Goal: Transaction & Acquisition: Subscribe to service/newsletter

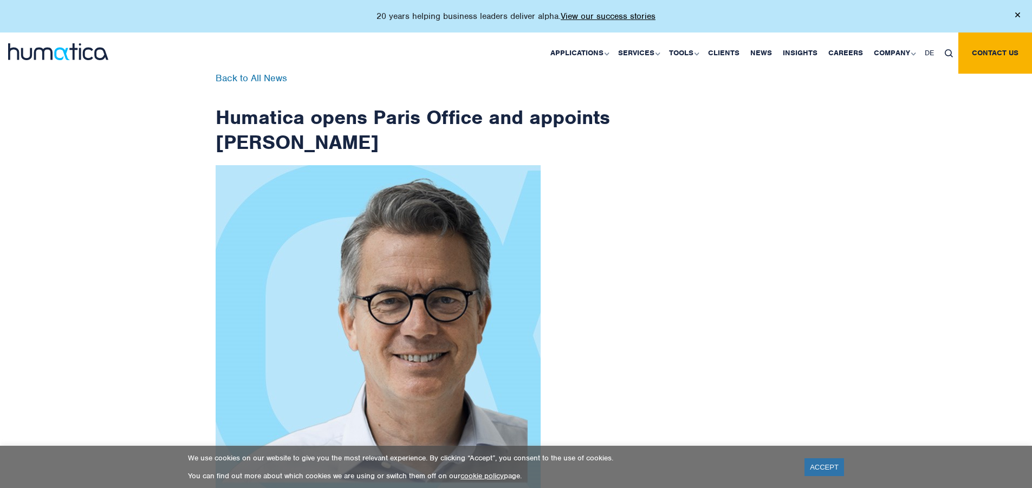
scroll to position [1728, 0]
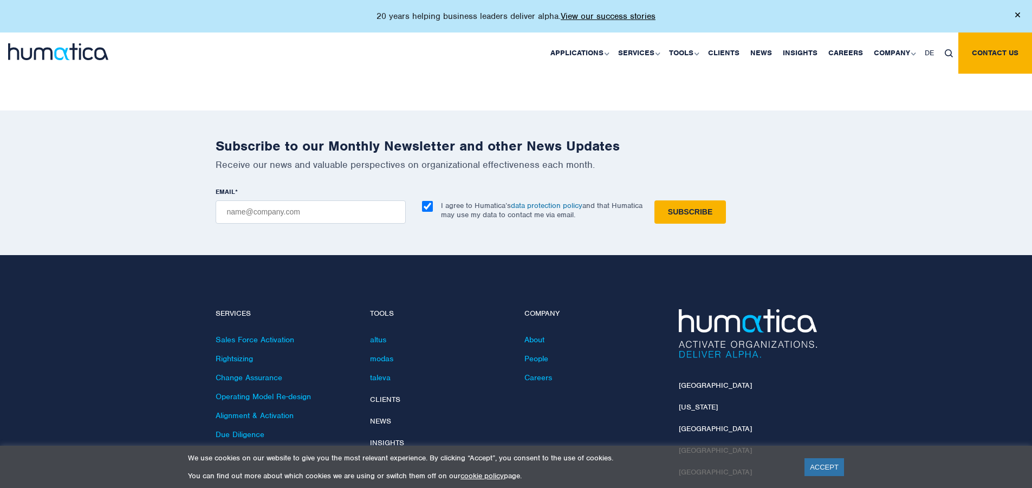
checkbox input "true"
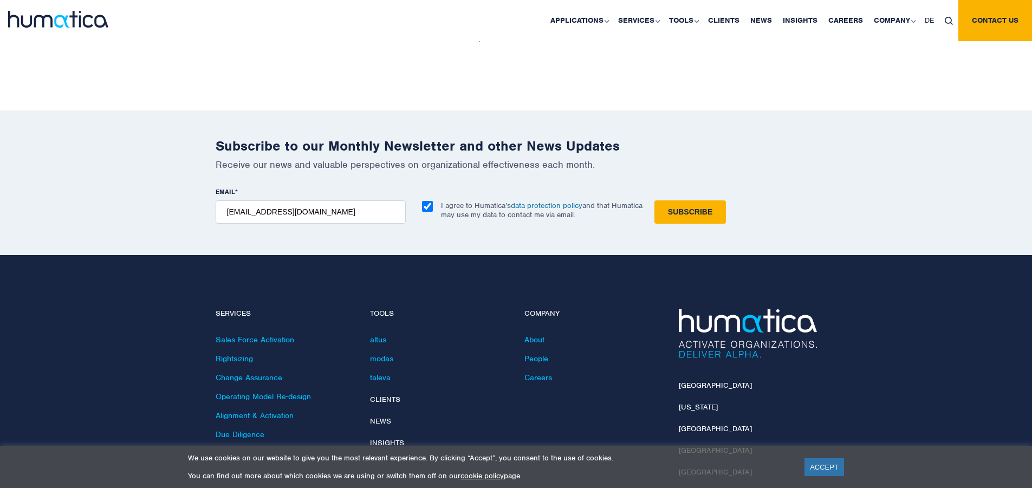
type input "[EMAIL_ADDRESS][DOMAIN_NAME]"
click at [654, 200] on input "Subscribe" at bounding box center [690, 211] width 72 height 23
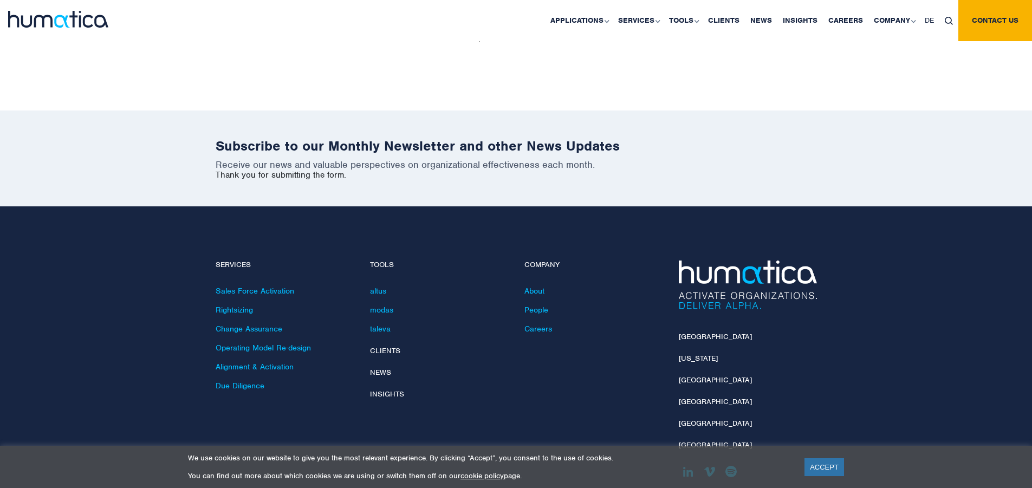
scroll to position [1680, 0]
